Goal: Transaction & Acquisition: Obtain resource

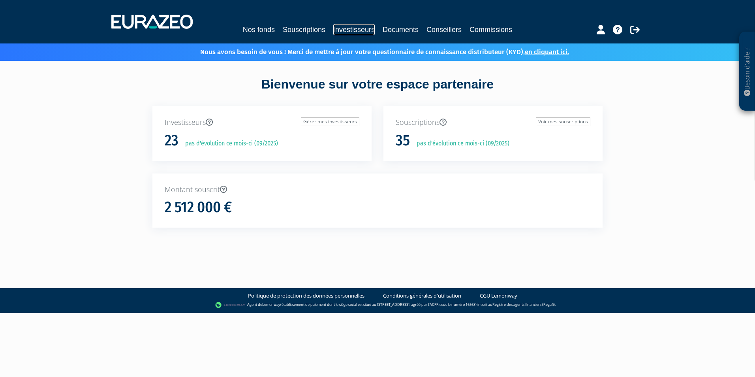
click at [340, 30] on link "Investisseurs" at bounding box center [353, 29] width 41 height 11
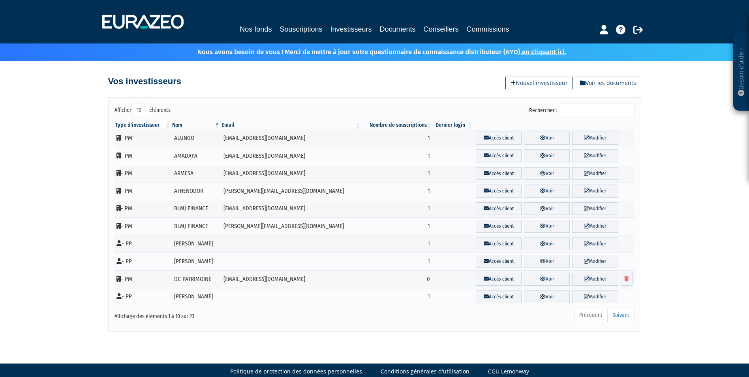
click at [585, 105] on input "Rechercher :" at bounding box center [597, 109] width 75 height 13
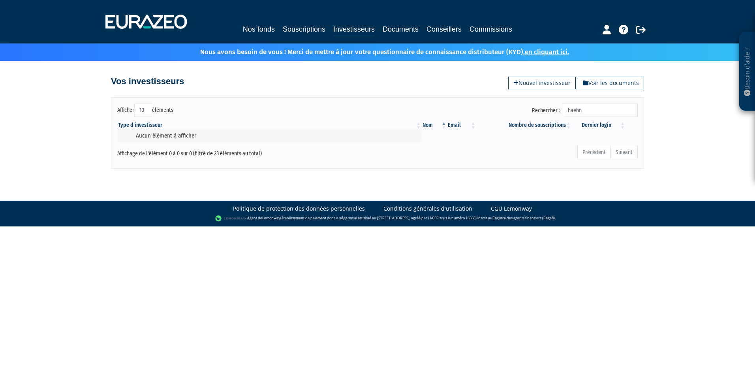
drag, startPoint x: 591, startPoint y: 111, endPoint x: 562, endPoint y: 112, distance: 29.2
click at [562, 112] on label "Rechercher : haehn" at bounding box center [585, 109] width 106 height 13
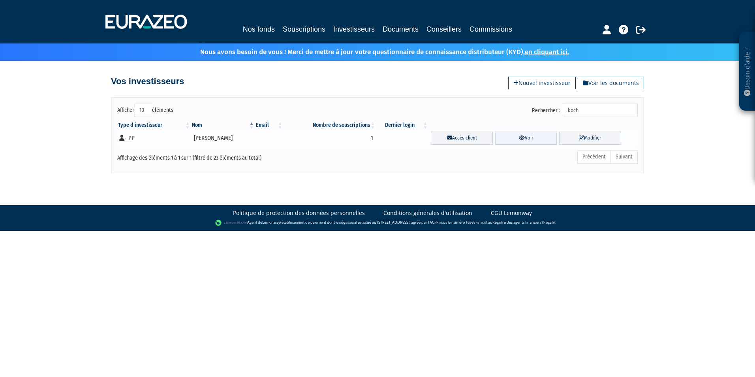
type input "koch"
click at [522, 135] on link "Voir" at bounding box center [526, 137] width 62 height 13
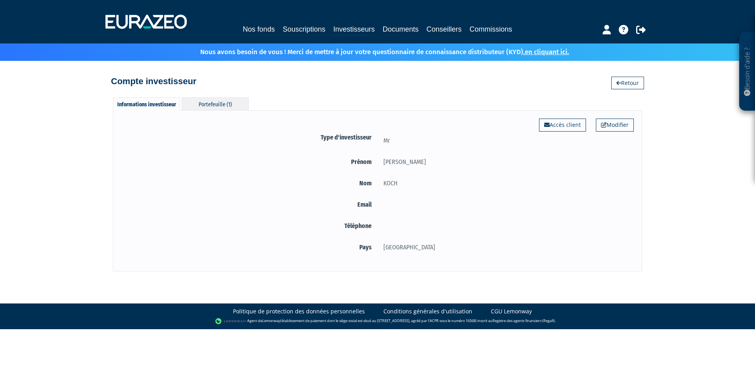
click at [220, 103] on div "Portefeuille (1)" at bounding box center [215, 103] width 67 height 13
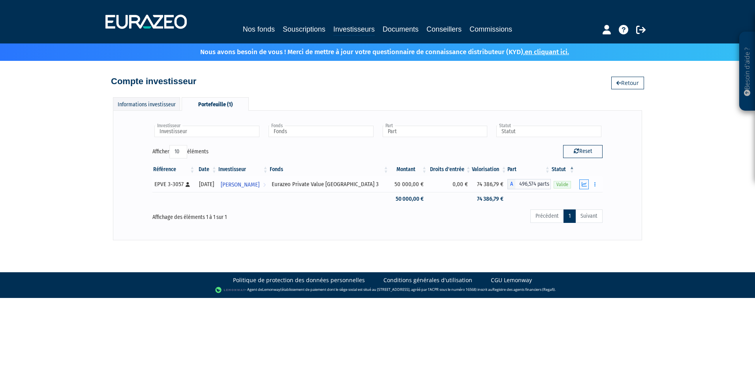
click at [586, 185] on icon "button" at bounding box center [583, 184] width 5 height 5
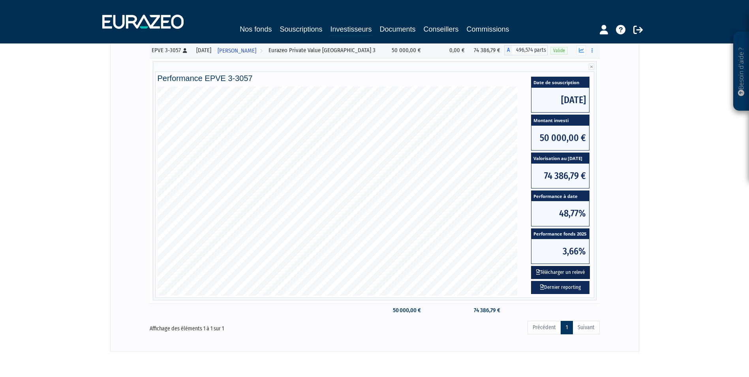
scroll to position [166, 0]
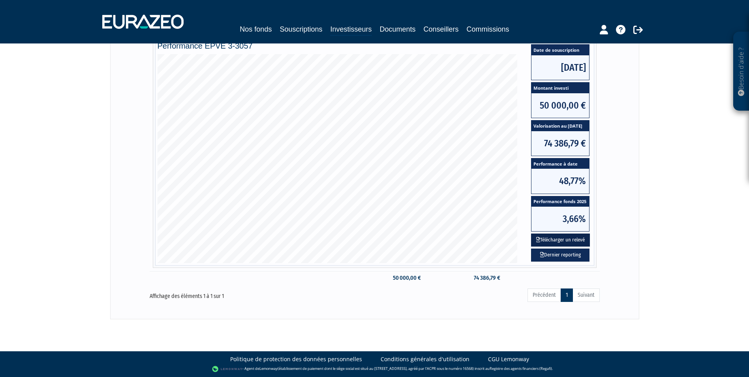
click at [566, 240] on button "Télécharger un relevé" at bounding box center [560, 239] width 59 height 13
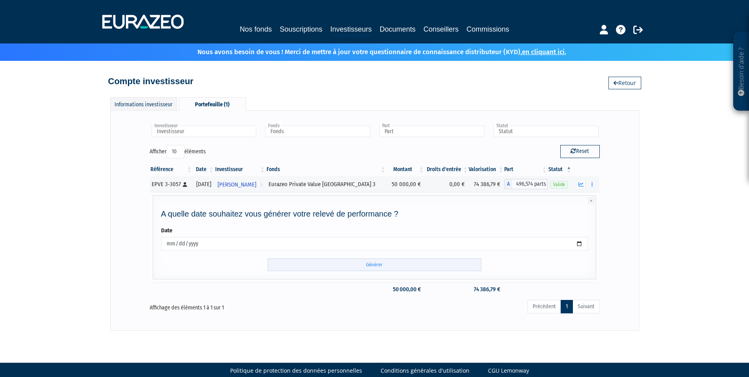
click at [369, 264] on input "Générer" at bounding box center [375, 264] width 214 height 13
click at [581, 184] on icon "button" at bounding box center [580, 184] width 5 height 5
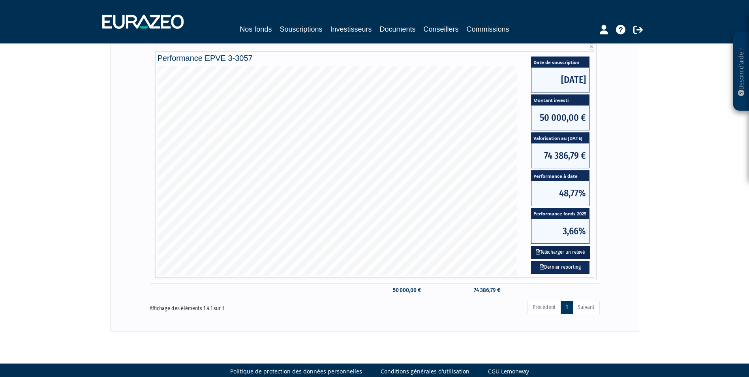
scroll to position [166, 0]
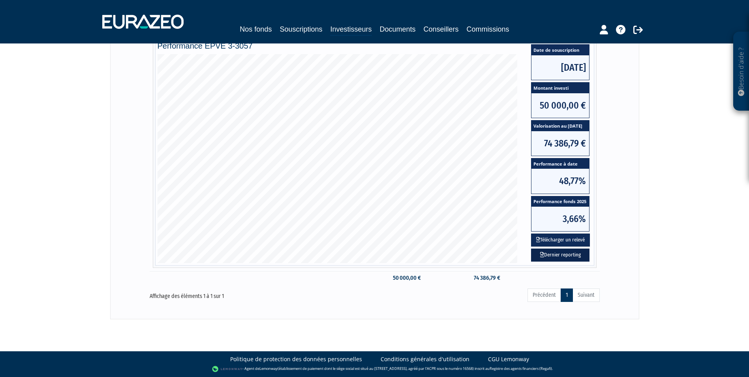
click at [555, 251] on link "Dernier reporting" at bounding box center [560, 254] width 58 height 13
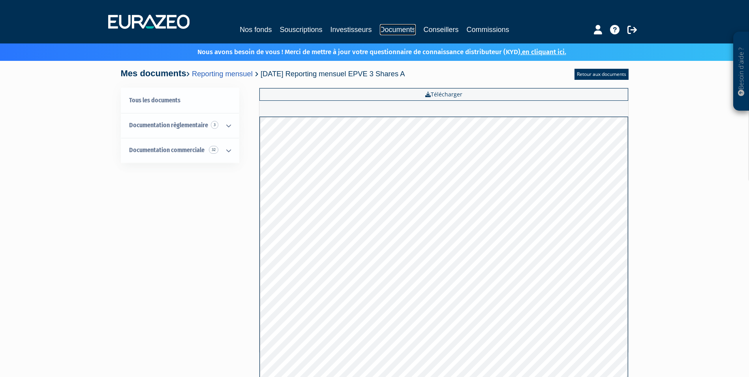
click at [384, 28] on link "Documents" at bounding box center [398, 29] width 36 height 11
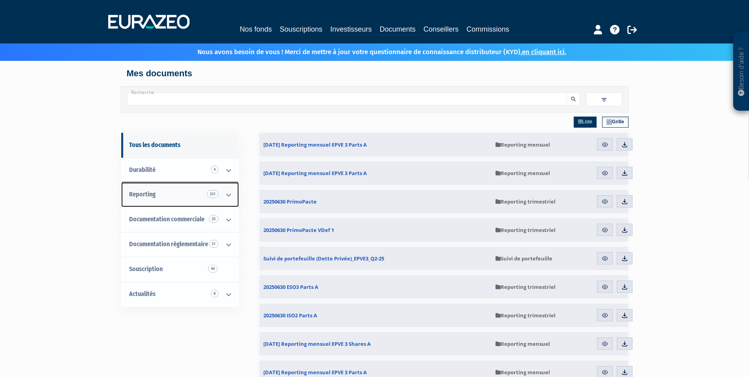
click at [221, 194] on icon at bounding box center [228, 194] width 21 height 24
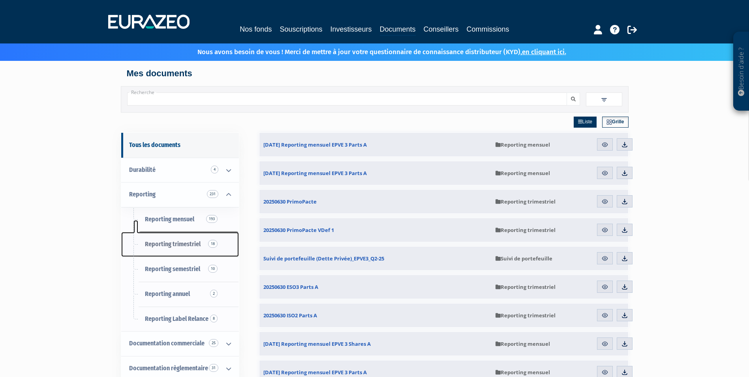
click at [185, 243] on span "Reporting trimestriel 18" at bounding box center [173, 243] width 56 height 7
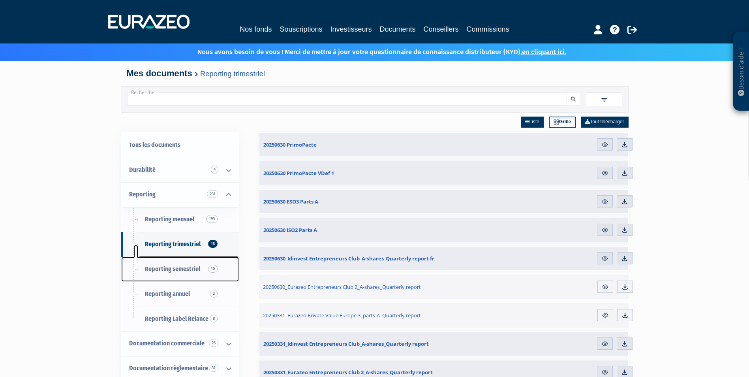
click at [210, 269] on span "10" at bounding box center [212, 268] width 9 height 8
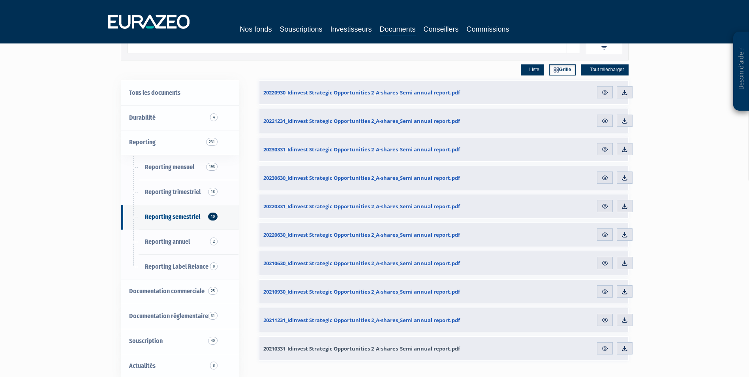
scroll to position [38, 0]
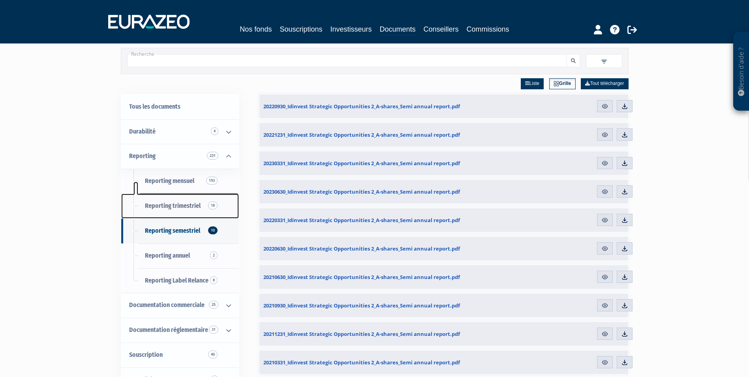
click at [205, 205] on link "Reporting trimestriel 18" at bounding box center [180, 205] width 118 height 25
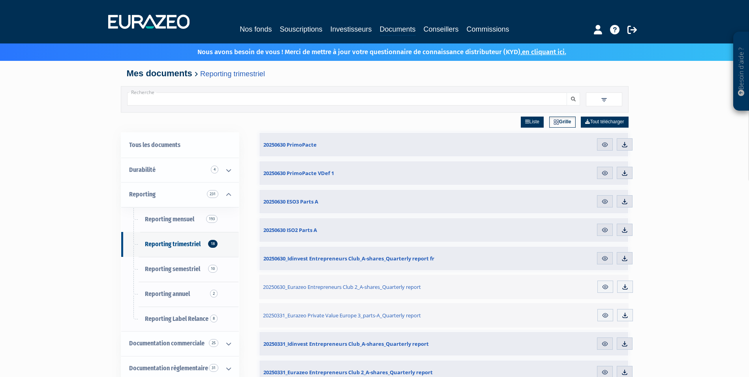
scroll to position [39, 0]
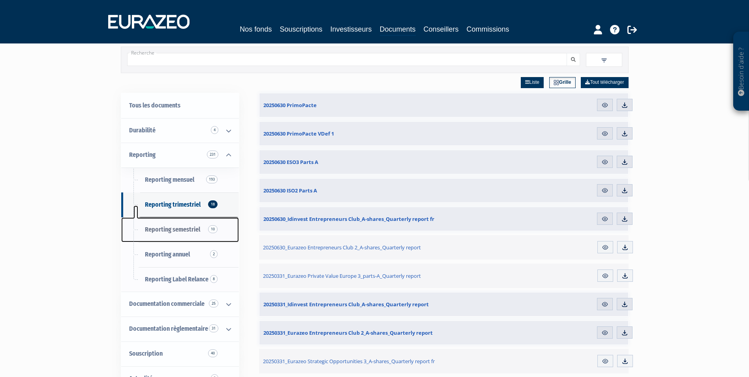
click at [190, 230] on span "Reporting semestriel 10" at bounding box center [172, 228] width 55 height 7
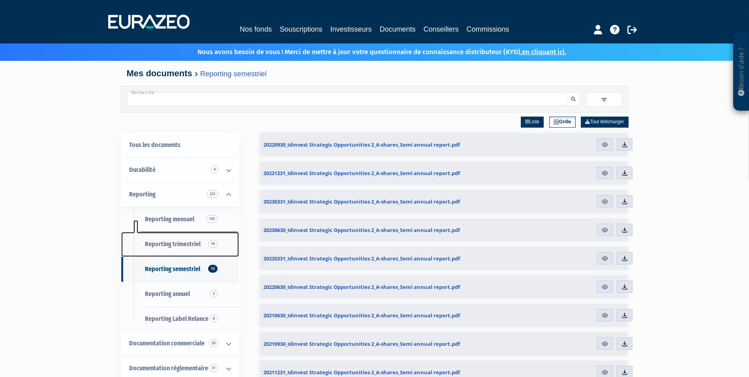
click at [167, 245] on span "Reporting trimestriel 18" at bounding box center [173, 243] width 56 height 7
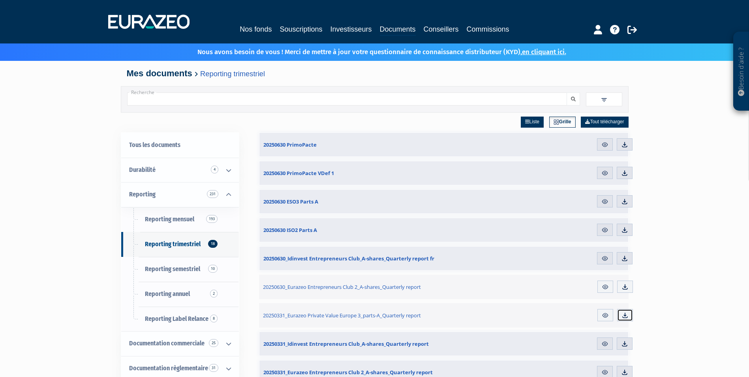
click at [620, 313] on link "Télécharger" at bounding box center [625, 315] width 16 height 13
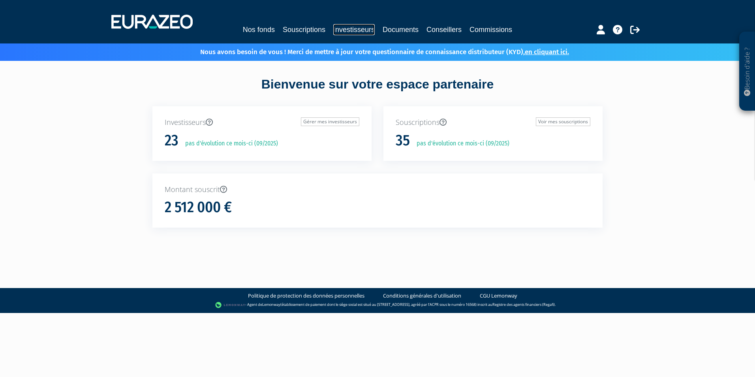
click at [369, 28] on link "Investisseurs" at bounding box center [353, 29] width 41 height 11
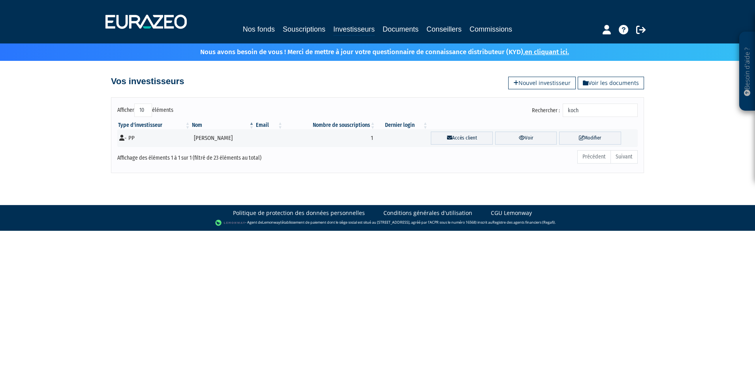
drag, startPoint x: 587, startPoint y: 113, endPoint x: 546, endPoint y: 114, distance: 40.7
click at [546, 114] on label "Rechercher : koch" at bounding box center [585, 109] width 106 height 13
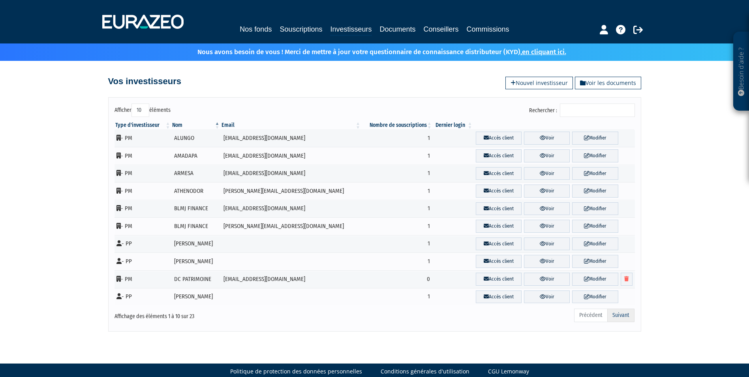
click at [619, 315] on link "Suivant" at bounding box center [620, 314] width 27 height 13
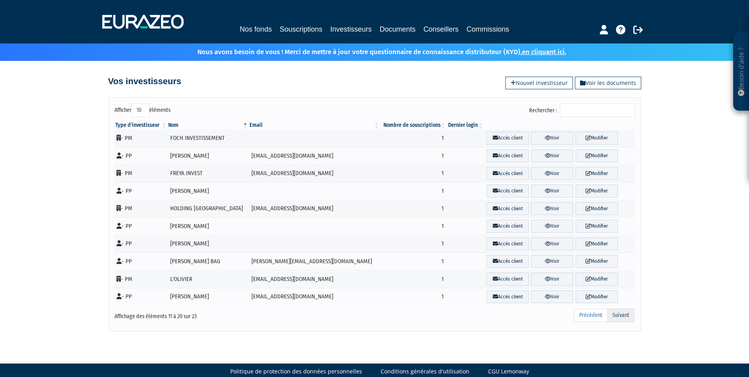
click at [619, 315] on link "Suivant" at bounding box center [620, 314] width 27 height 13
